Goal: Book appointment/travel/reservation

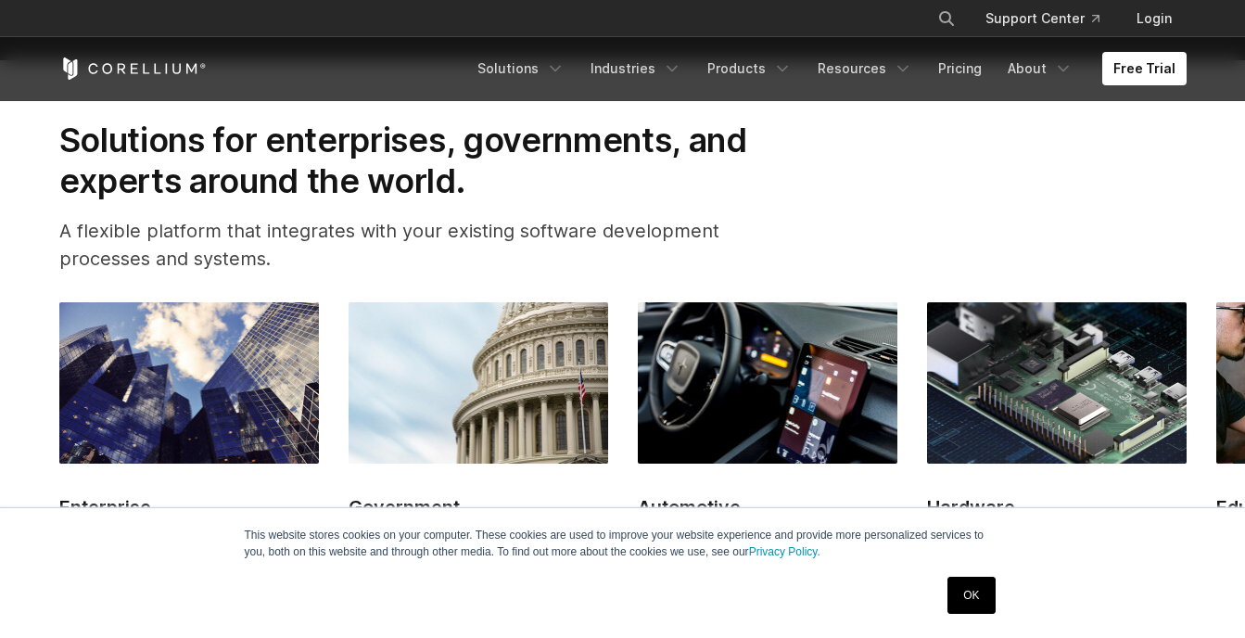
scroll to position [1606, 0]
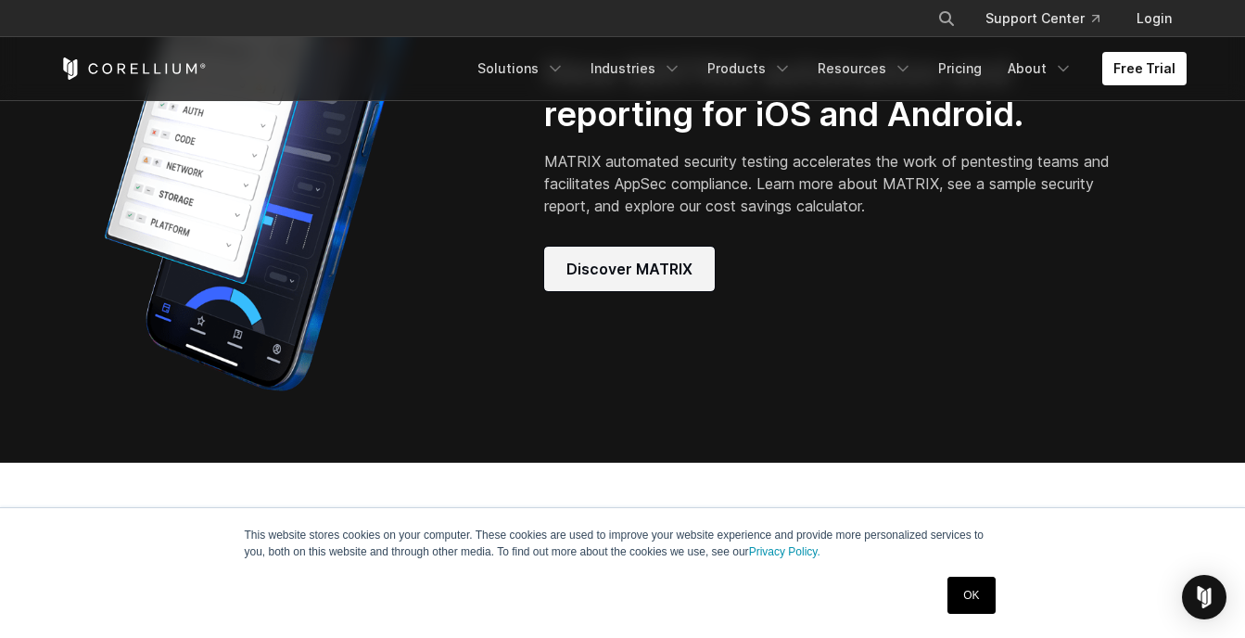
click at [676, 280] on span "Discover MATRIX" at bounding box center [629, 269] width 126 height 22
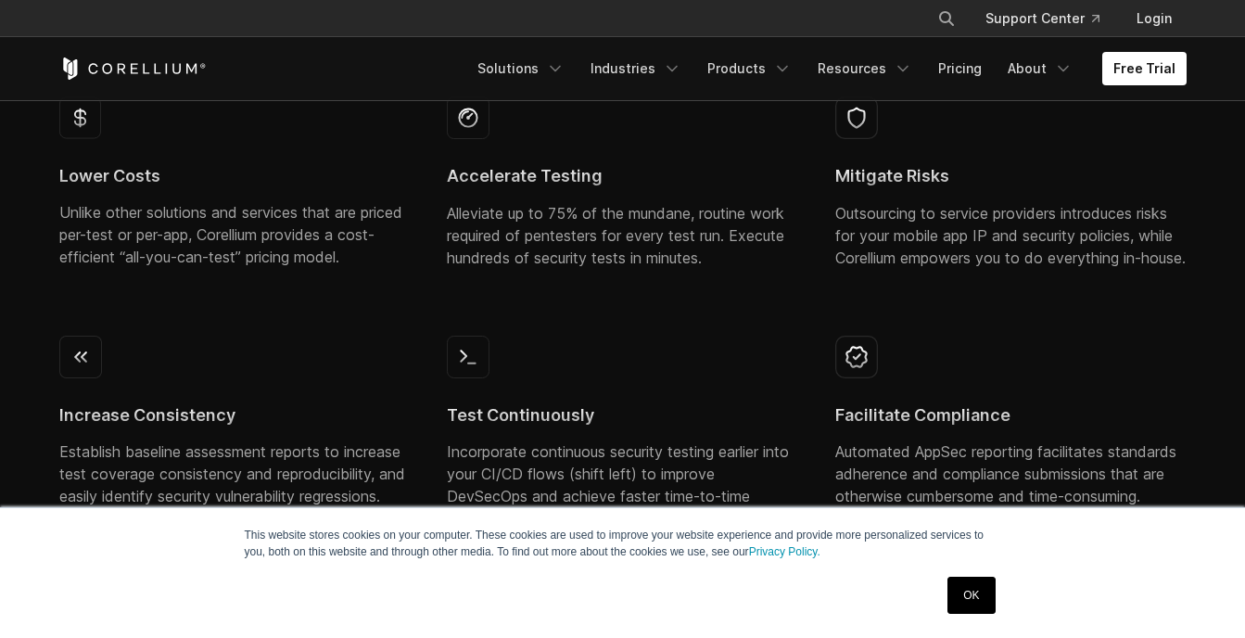
scroll to position [401, 0]
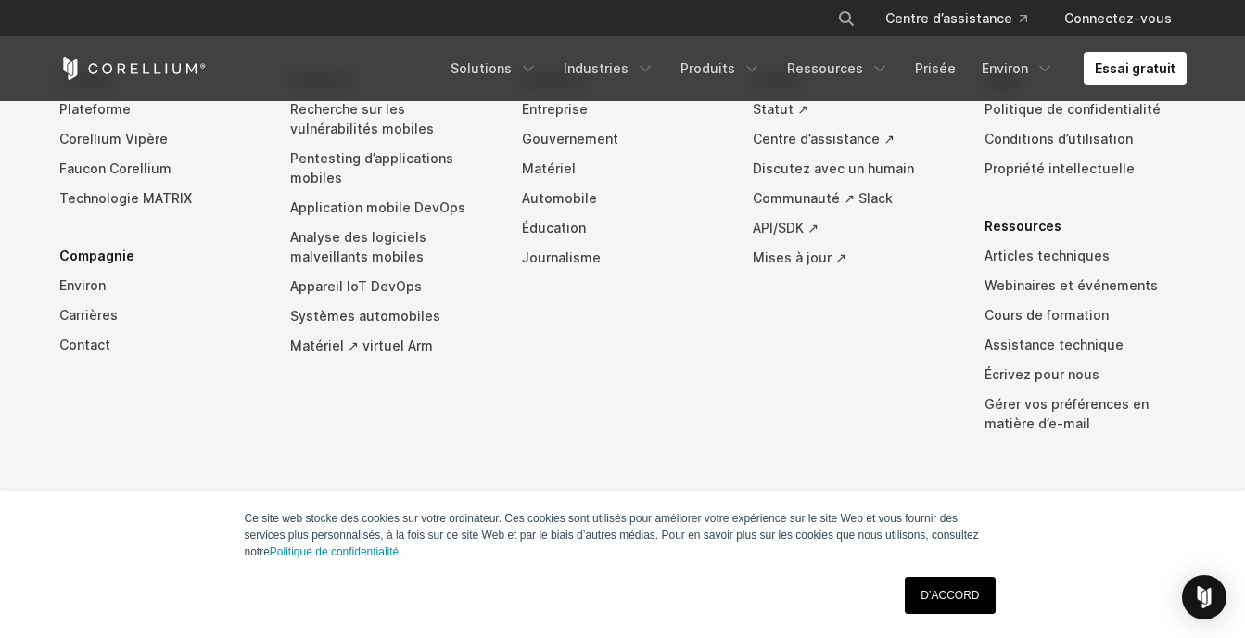
scroll to position [3127, 0]
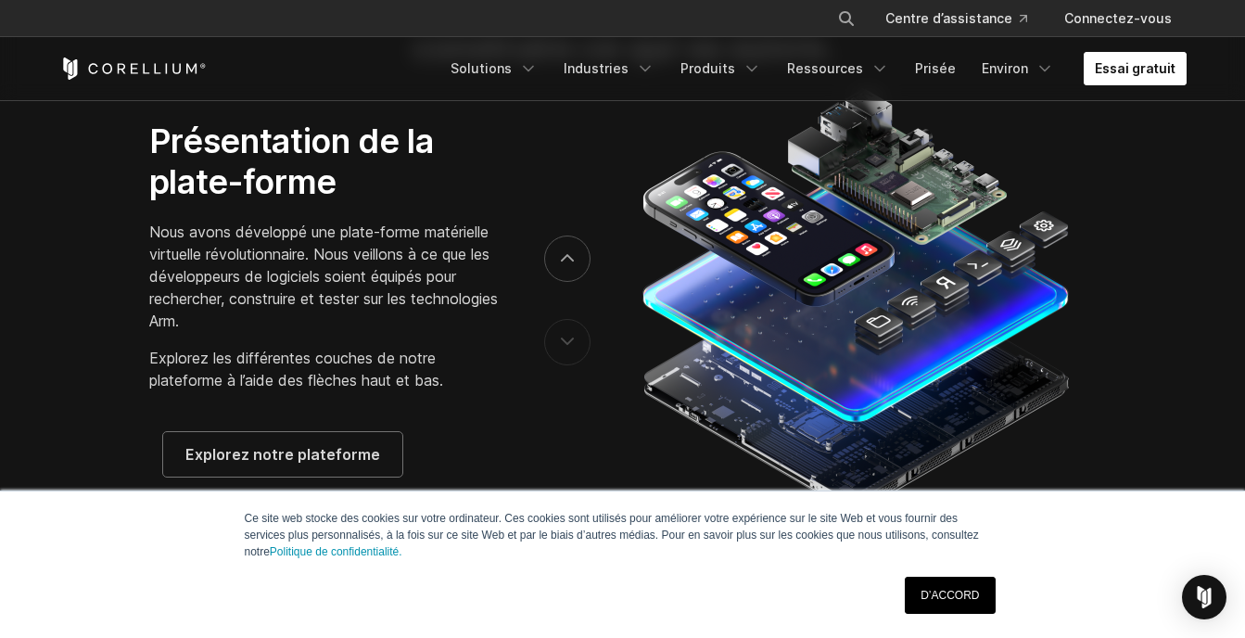
click at [1107, 70] on link "Essai gratuit" at bounding box center [1135, 68] width 103 height 33
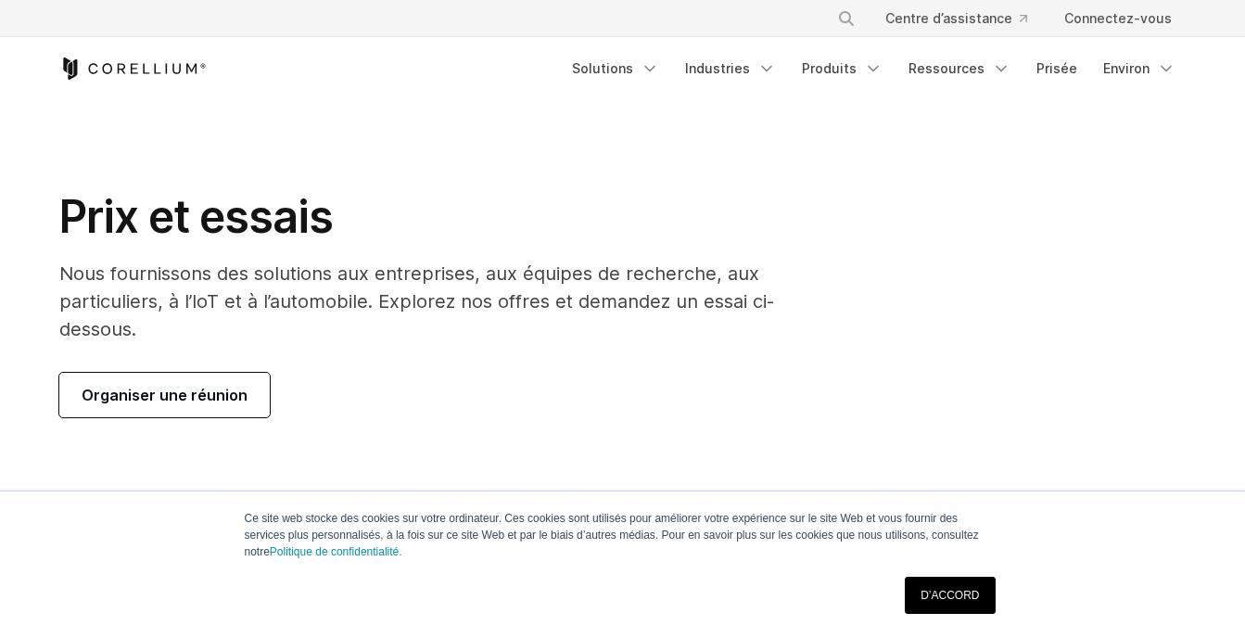
click at [250, 384] on link "Organiser une réunion" at bounding box center [164, 395] width 210 height 44
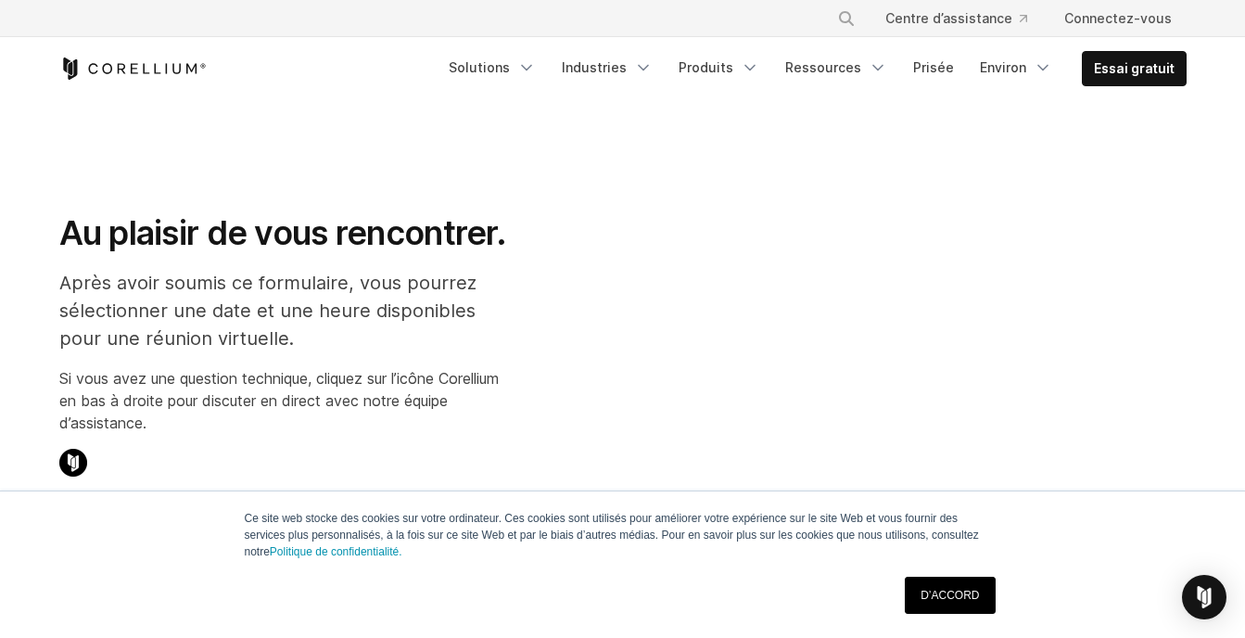
select select "**"
